Goal: Information Seeking & Learning: Stay updated

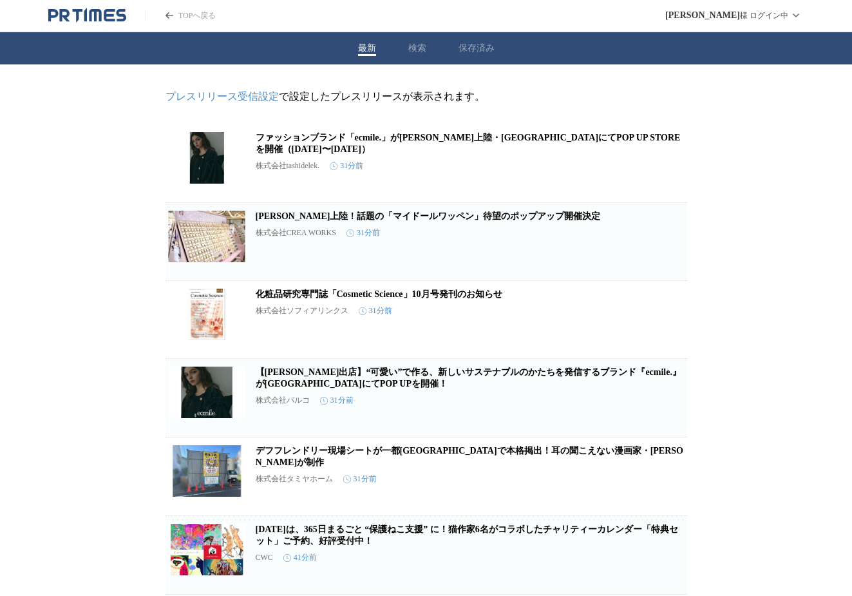
click at [516, 215] on article "[PERSON_NAME]上陸！話題の「マイドールワッペン」待望のポップアップ開催決定 株式会社CREA WORKS 31分前 保存する この企業を受け取らない" at bounding box center [427, 241] width 522 height 77
click at [665, 253] on icon "button" at bounding box center [666, 246] width 13 height 13
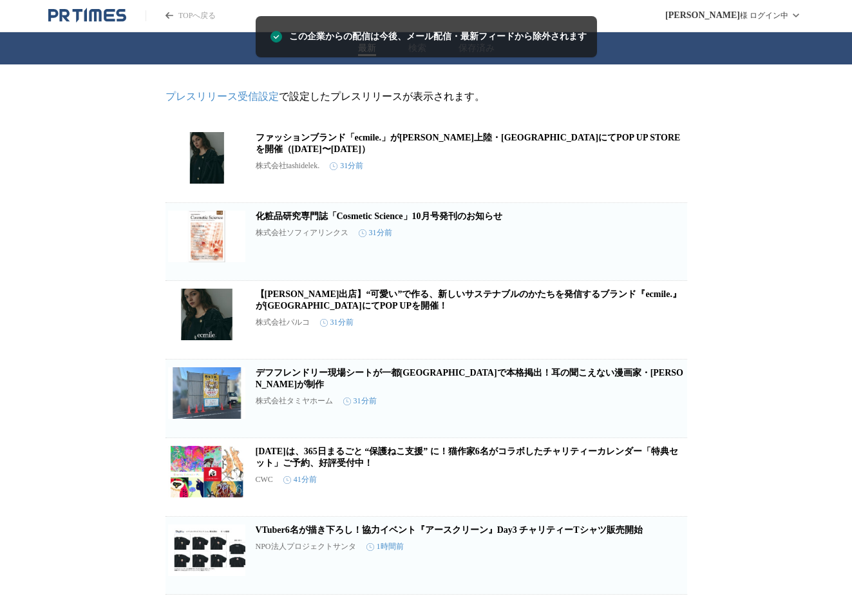
click at [505, 138] on link "ファッションブランド「ecmile.」が[PERSON_NAME]上陸・[GEOGRAPHIC_DATA]にてPOP UP STOREを開催（[DATE]〜[…" at bounding box center [468, 143] width 425 height 21
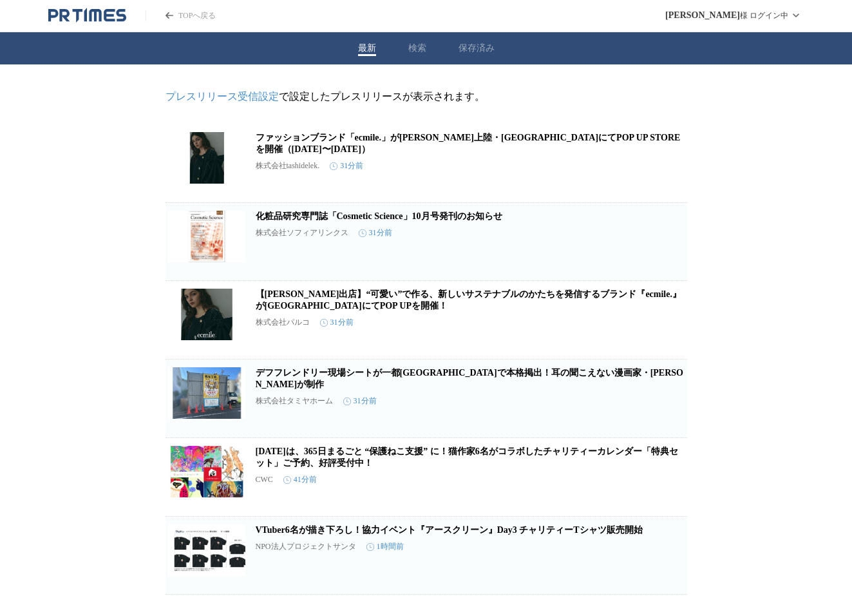
click at [668, 174] on icon "button" at bounding box center [666, 168] width 15 height 15
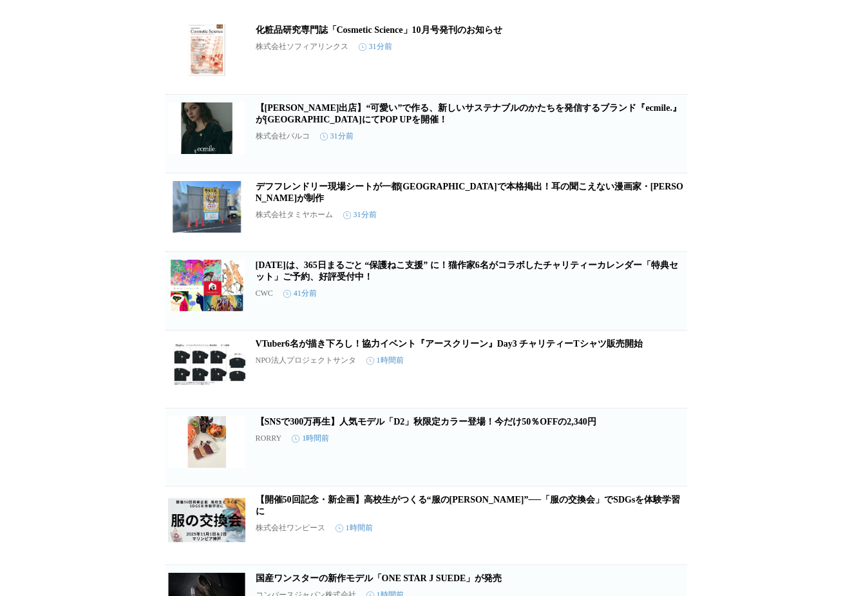
scroll to position [214, 0]
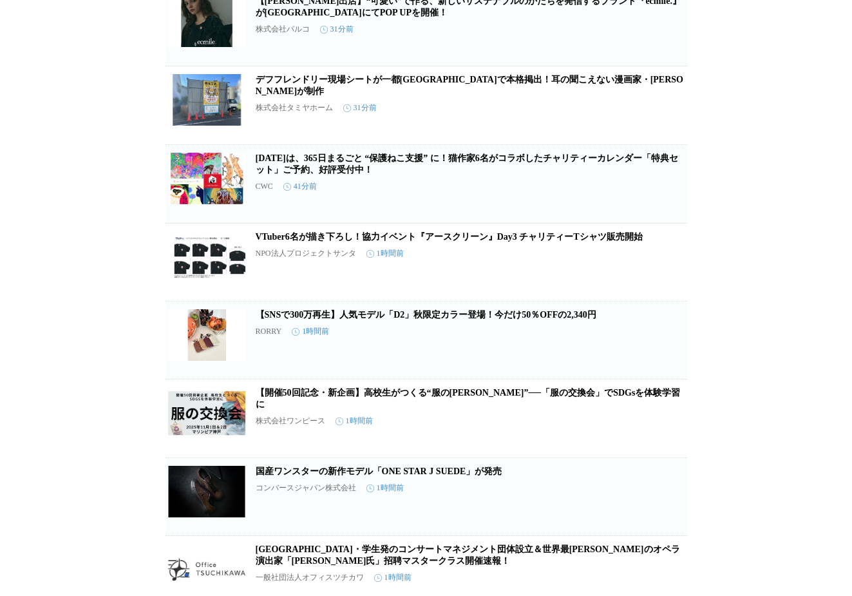
click at [502, 241] on link "VTuber6名が描き下ろし！協力イベント『アースクリーン』Day3 チャリティーTシャツ販売開始" at bounding box center [449, 237] width 387 height 10
click at [664, 287] on button "この企業を受け取らない" at bounding box center [666, 280] width 41 height 41
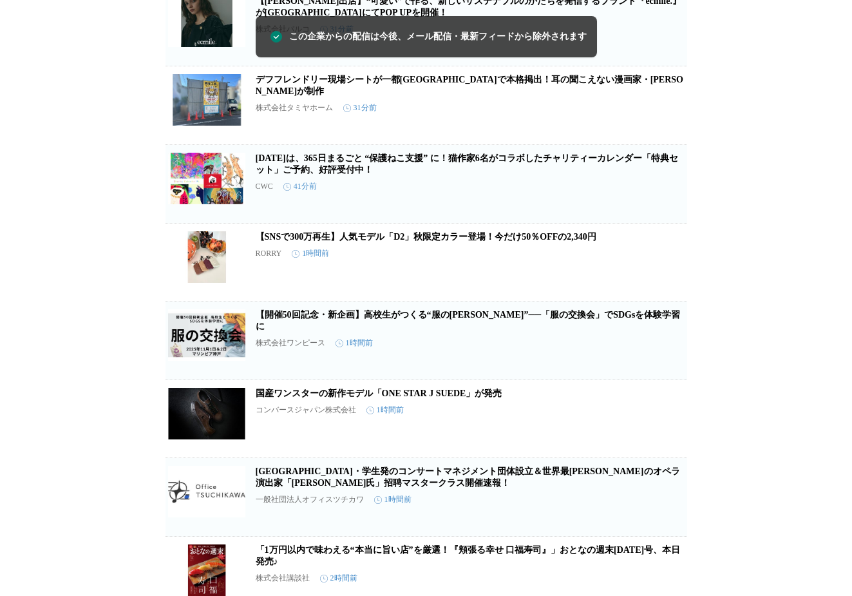
click at [493, 241] on link "【SNSで300万再生】人気モデル「D2」秋限定カラー登場！今だけ50％OFFの2,340円" at bounding box center [426, 237] width 341 height 10
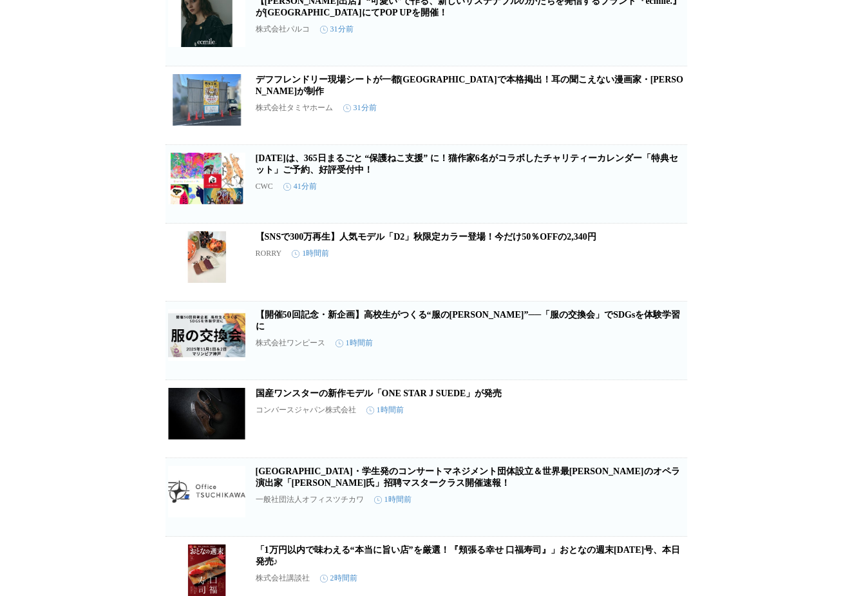
click at [659, 275] on icon "button" at bounding box center [666, 267] width 15 height 15
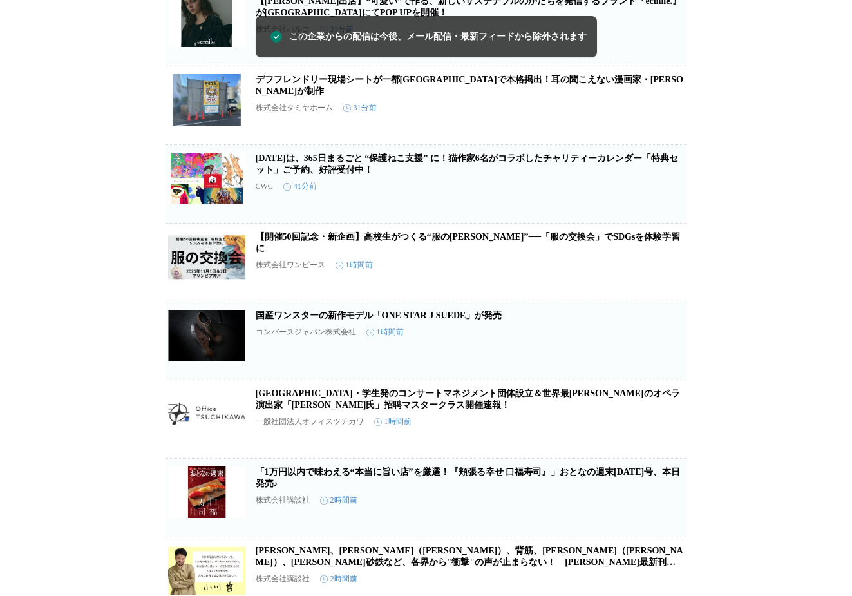
click at [497, 244] on link "【開催50回記念・新企画】高校生がつくる“服の[PERSON_NAME]”──「服の交換会」でSDGsを体験学習に" at bounding box center [468, 242] width 425 height 21
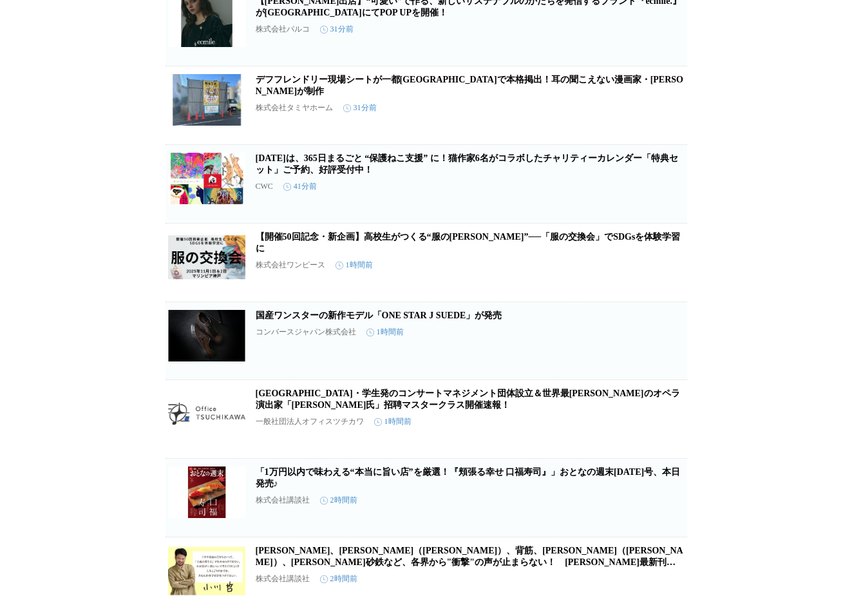
click at [657, 282] on button "この企業を受け取らない" at bounding box center [666, 280] width 41 height 41
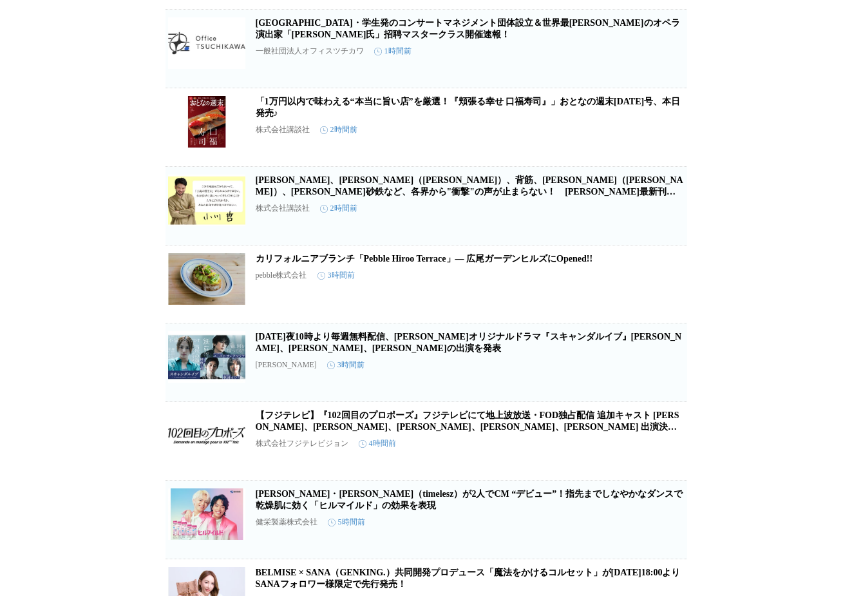
scroll to position [536, 0]
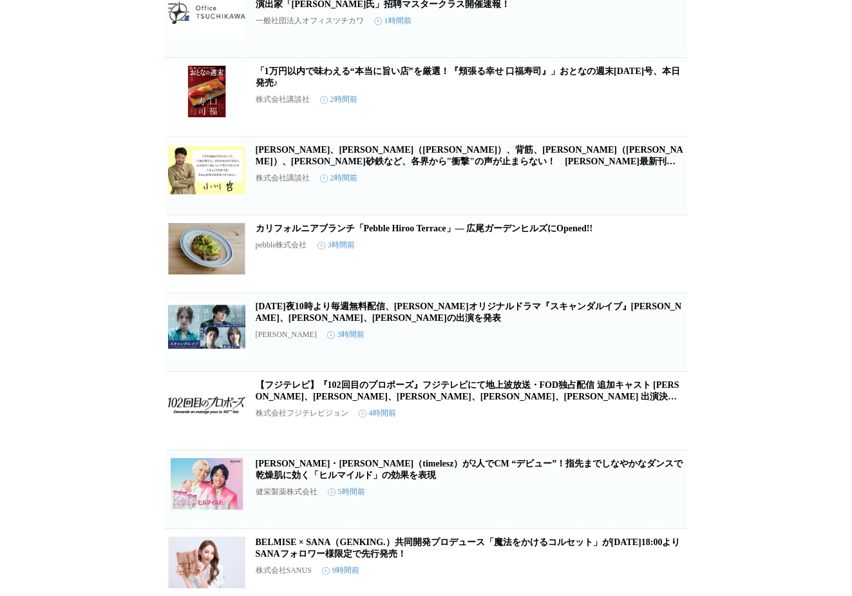
click at [507, 233] on link "カリフォルニアブランチ「Pebble Hiroo Terrace」― 広尾ガーデンヒルズにOpened!!" at bounding box center [424, 228] width 337 height 10
click at [657, 287] on span "この企業を受け取らない" at bounding box center [666, 278] width 41 height 18
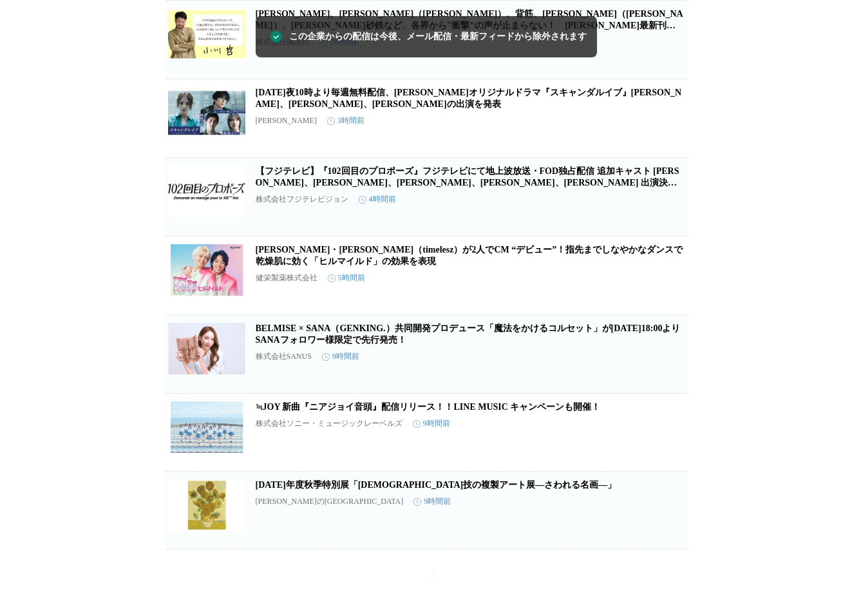
scroll to position [714, 0]
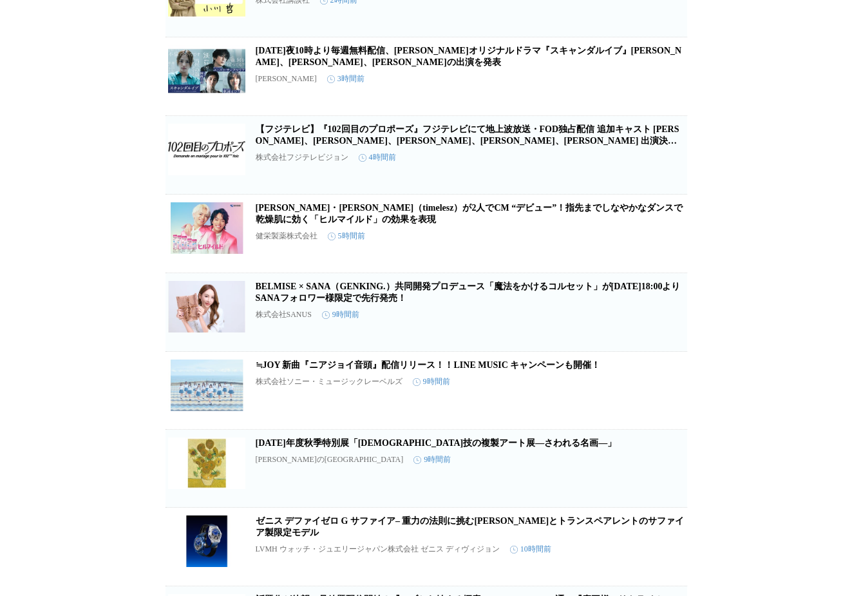
click at [525, 303] on link "BELMISE × SANA（GENKING.）共同開発プロデュース「魔法をかけるコルセット」が[DATE]18:00よりSANAフォロワー様限定で先行発売！" at bounding box center [468, 291] width 425 height 21
click at [676, 351] on button "この企業を受け取らない" at bounding box center [666, 330] width 41 height 41
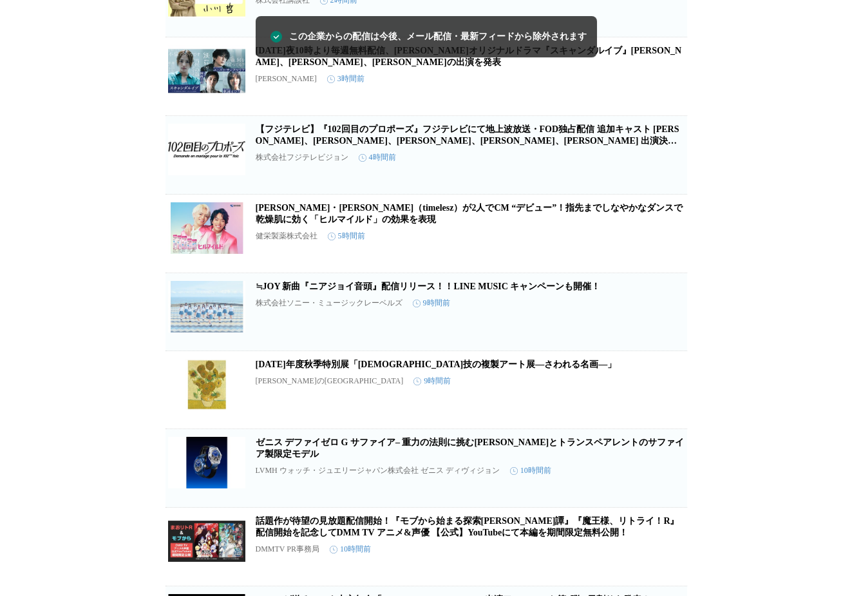
click at [497, 369] on link "[DATE]年度秋季特別展「[DEMOGRAPHIC_DATA]技の複製アート展―さわれる名画―」" at bounding box center [436, 364] width 361 height 10
click at [670, 402] on icon "button" at bounding box center [666, 394] width 15 height 15
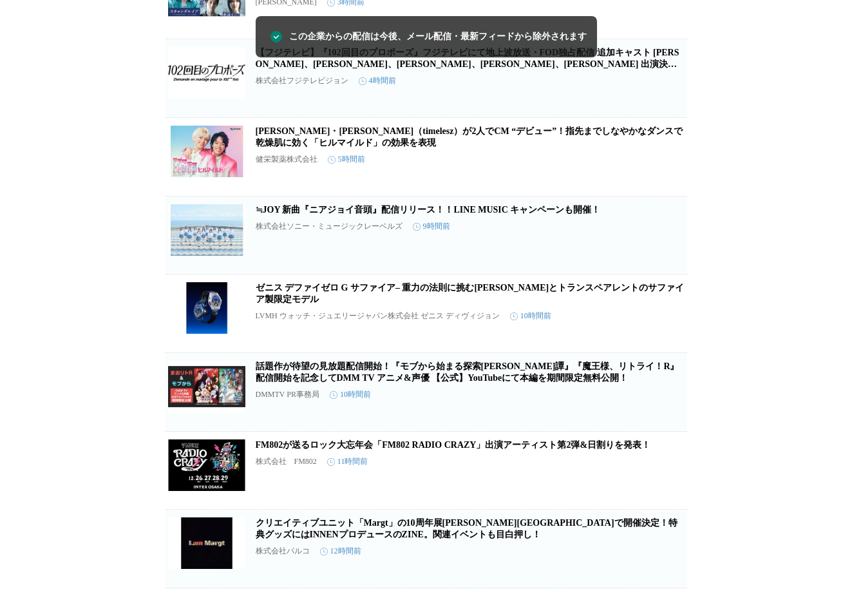
scroll to position [822, 0]
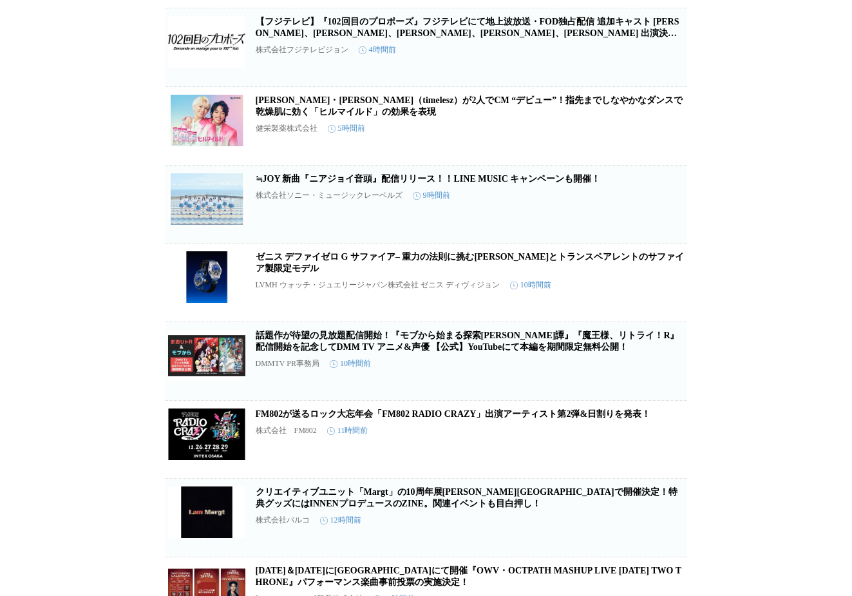
click at [420, 117] on link "[PERSON_NAME]・[PERSON_NAME]（timelesz）が2人でCM “デビュー”！指先までしなやかなダンスで 乾燥肌に効く「ヒルマイルド」…" at bounding box center [470, 105] width 428 height 21
click at [668, 138] on icon "button" at bounding box center [666, 131] width 13 height 13
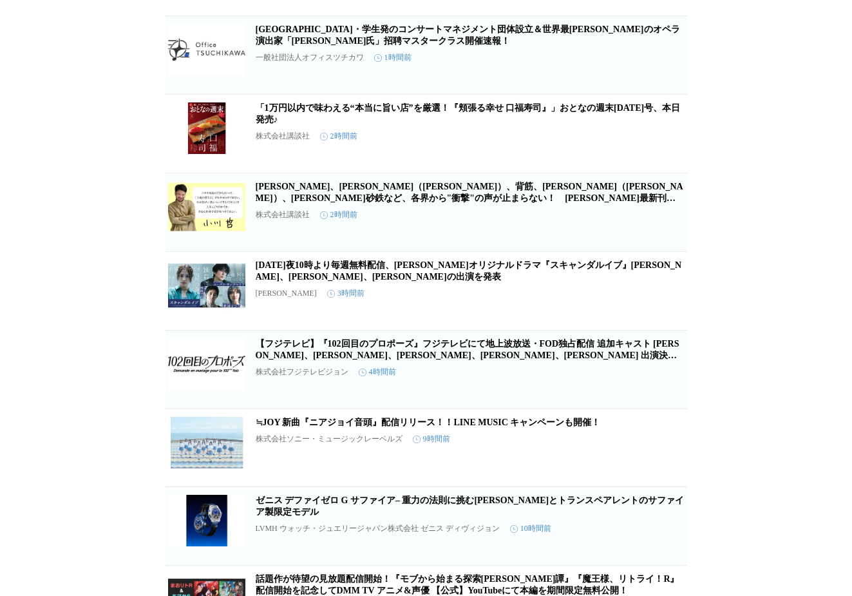
scroll to position [578, 0]
